Goal: Obtain resource: Download file/media

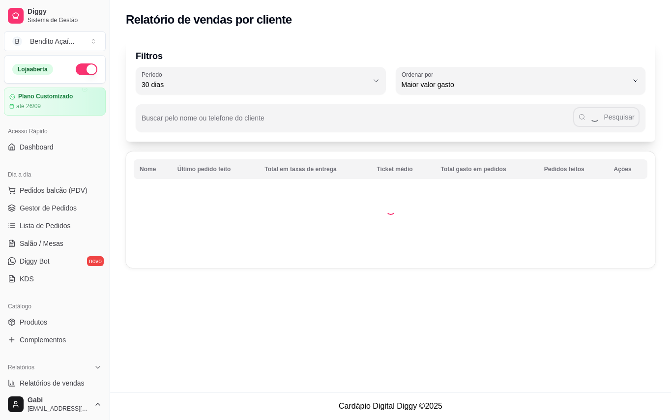
select select "30"
select select "HIGHEST_TOTAL_SPENT_WITH_ORDERS"
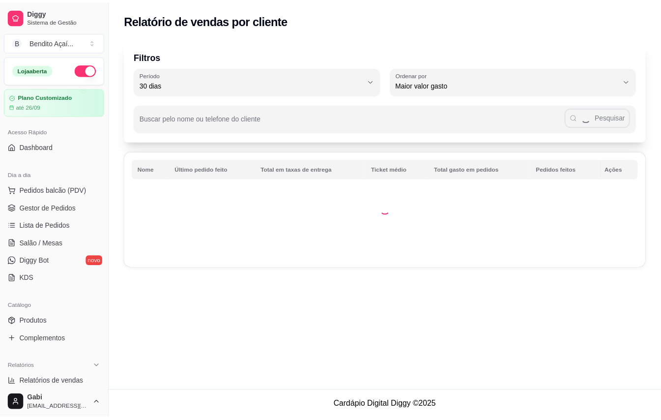
scroll to position [197, 0]
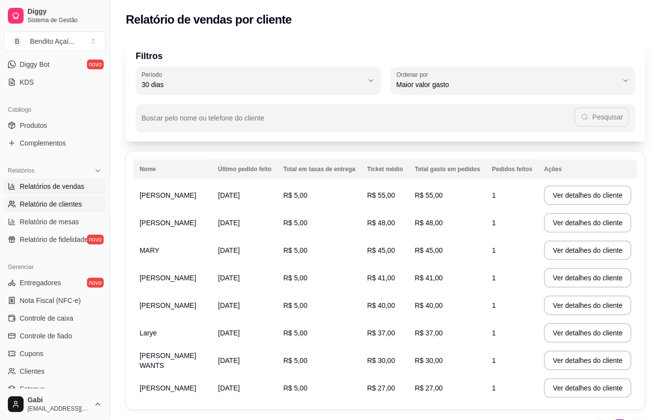
click at [79, 193] on link "Relatórios de vendas" at bounding box center [55, 186] width 102 height 16
select select "ALL"
select select "0"
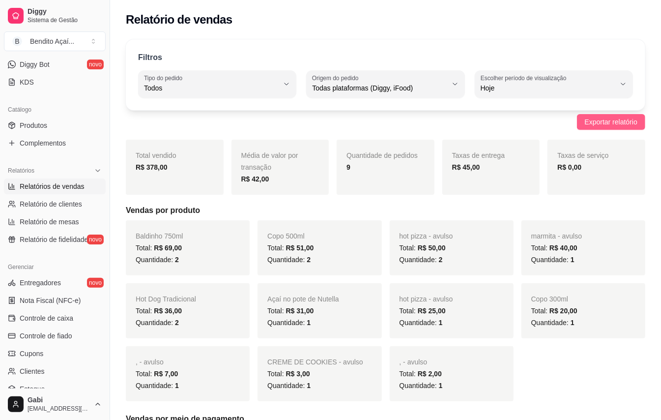
click at [617, 125] on span "Exportar relatório" at bounding box center [611, 122] width 53 height 11
click at [72, 317] on span "Controle de caixa" at bounding box center [47, 318] width 54 height 10
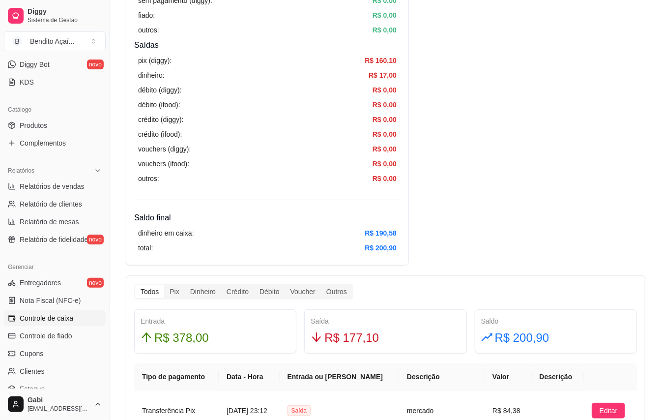
scroll to position [327, 0]
